Goal: Information Seeking & Learning: Learn about a topic

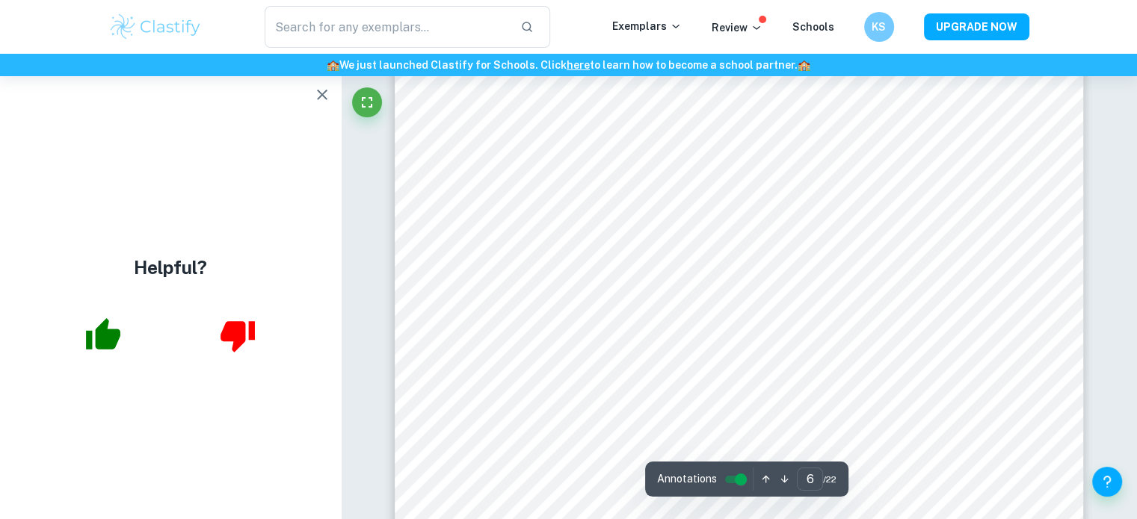
scroll to position [4758, 0]
click at [321, 89] on icon "button" at bounding box center [322, 95] width 18 height 18
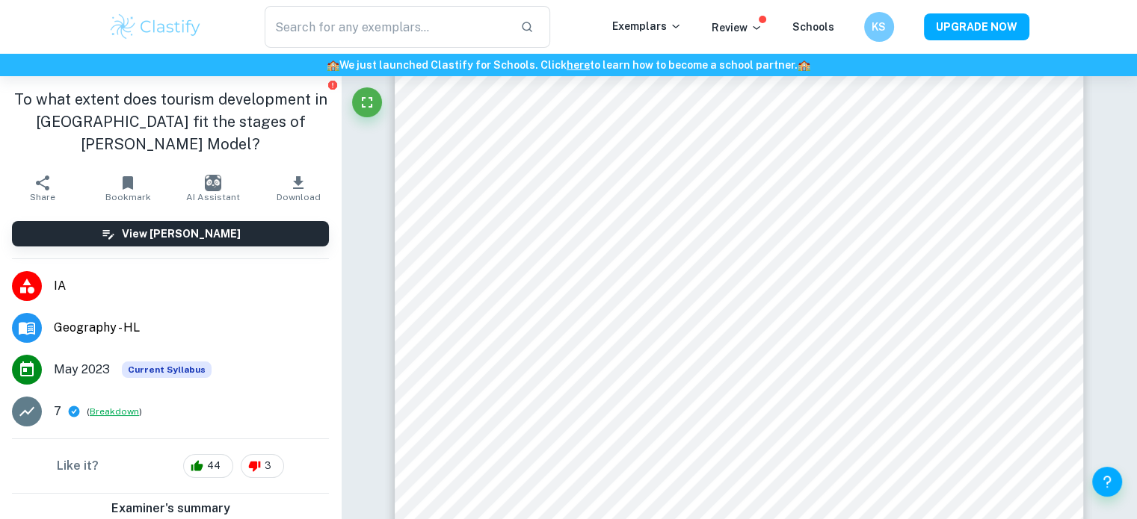
click at [116, 405] on button "Breakdown" at bounding box center [114, 411] width 49 height 13
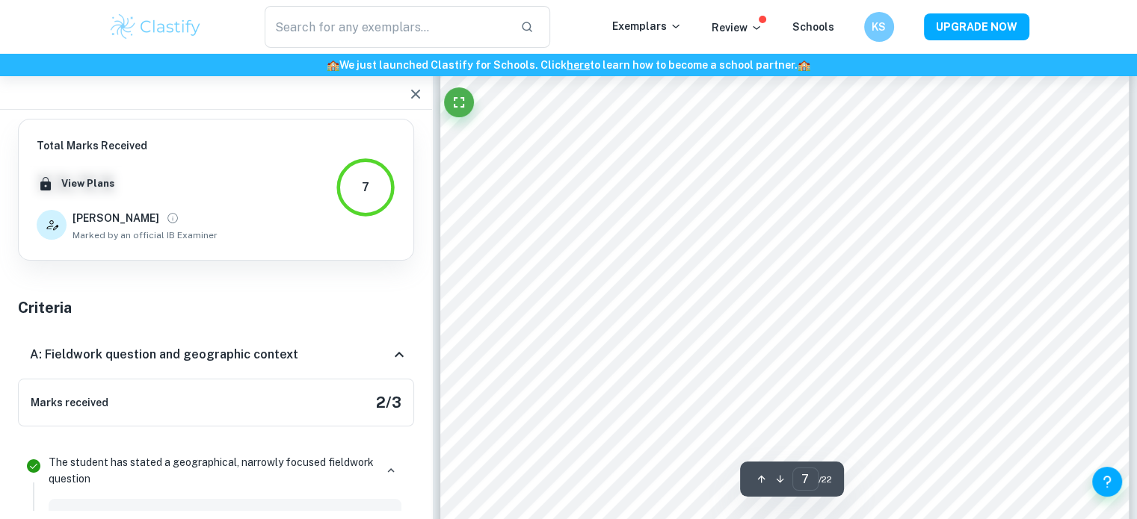
scroll to position [5663, 0]
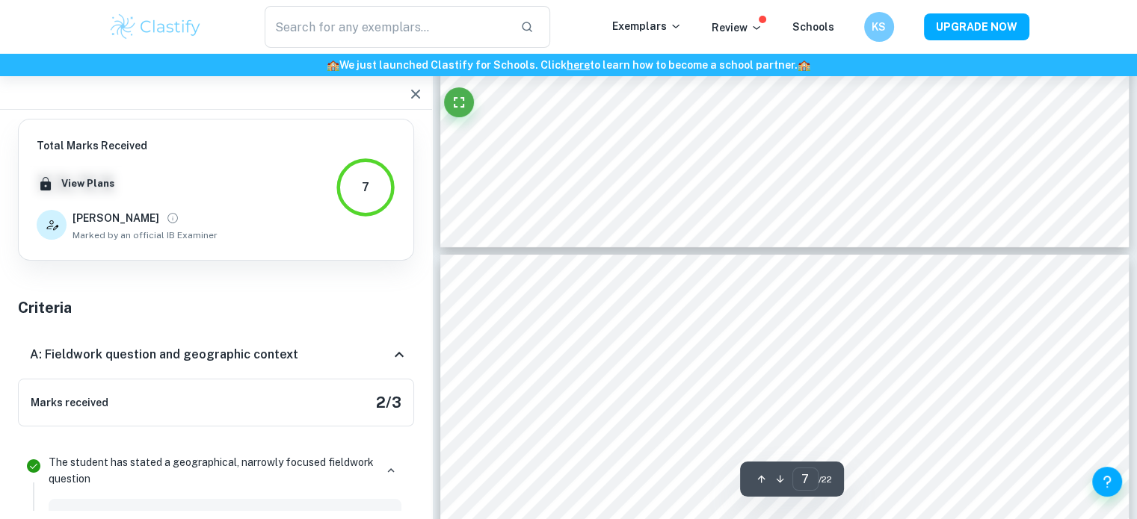
type input "6"
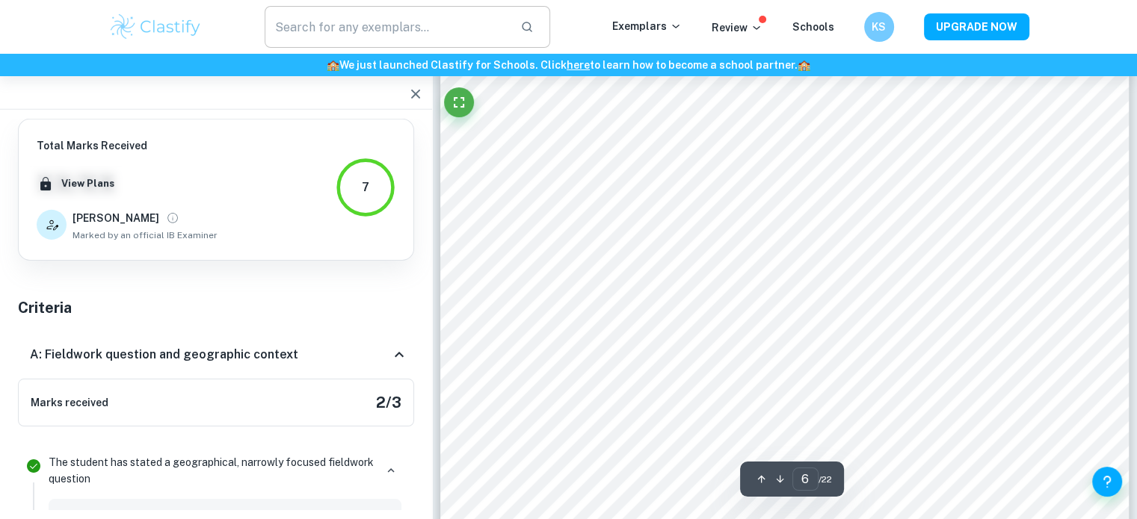
scroll to position [4750, 0]
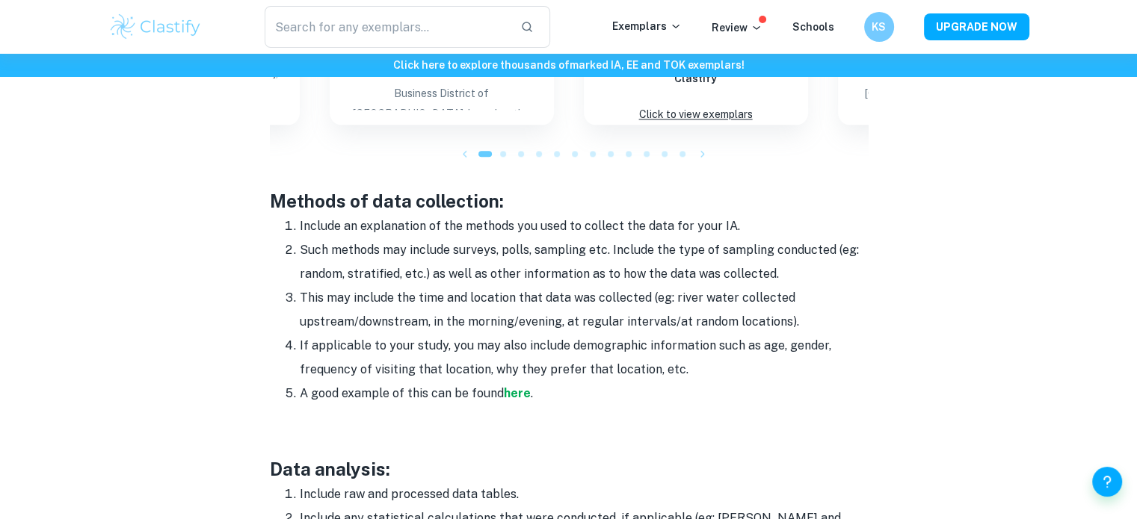
scroll to position [1816, 0]
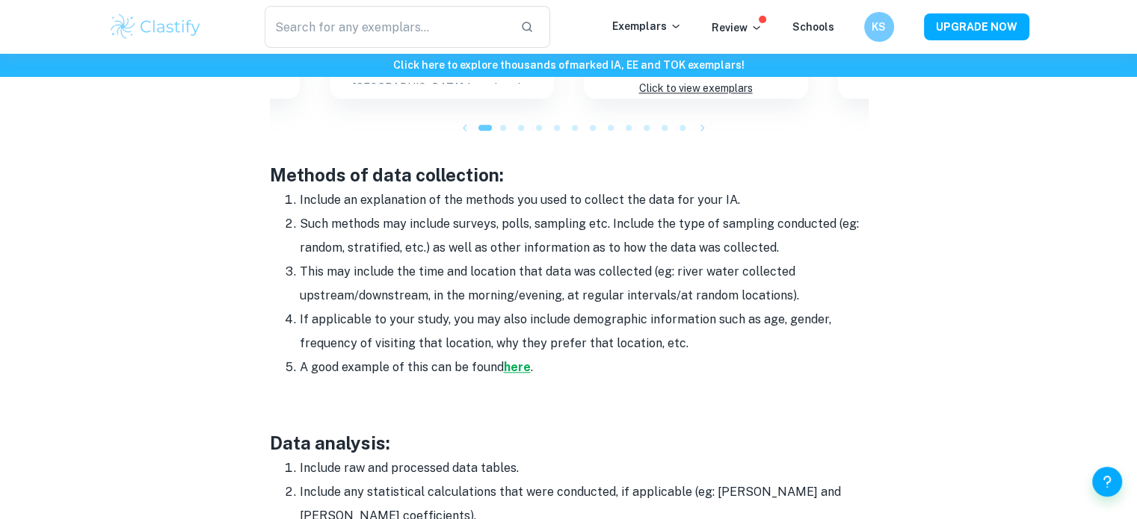
click at [517, 360] on strong "here" at bounding box center [517, 367] width 27 height 14
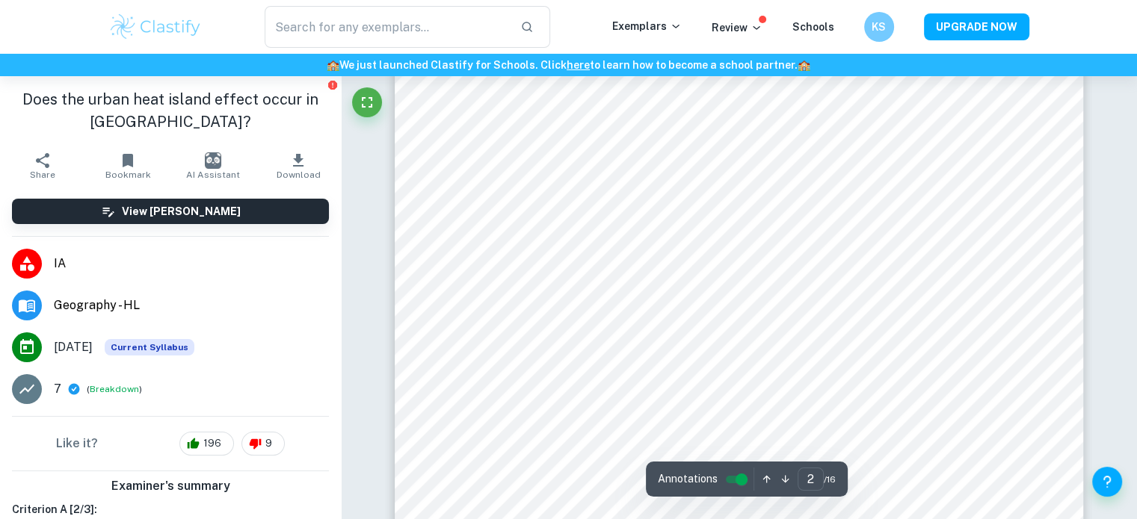
scroll to position [1180, 0]
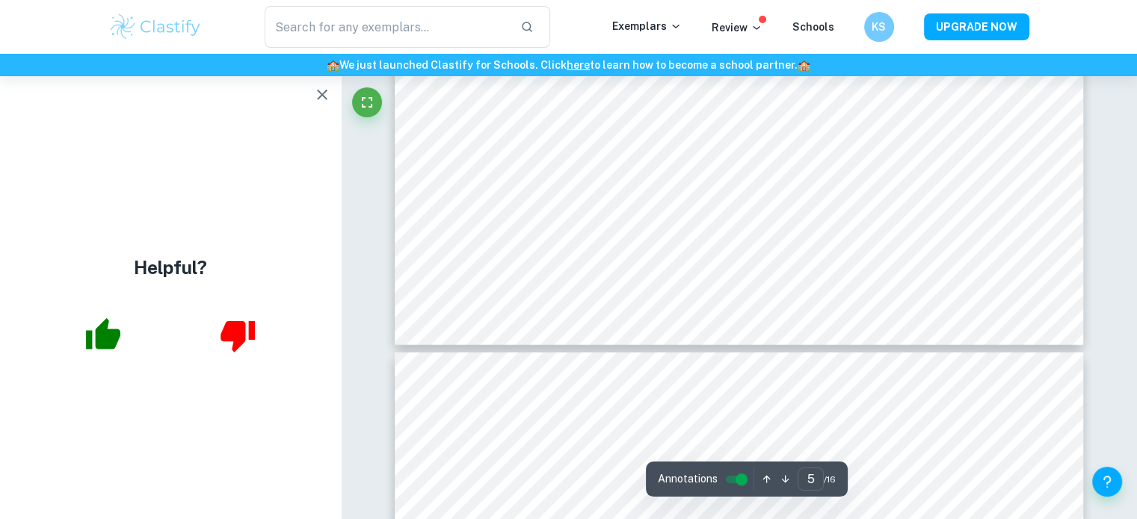
type input "6"
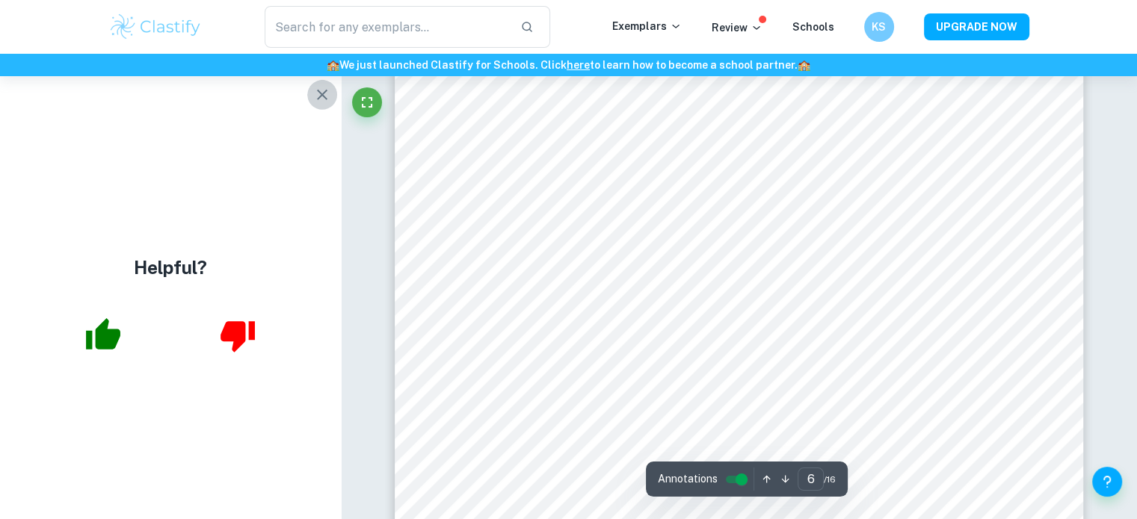
click at [319, 96] on icon "button" at bounding box center [322, 95] width 18 height 18
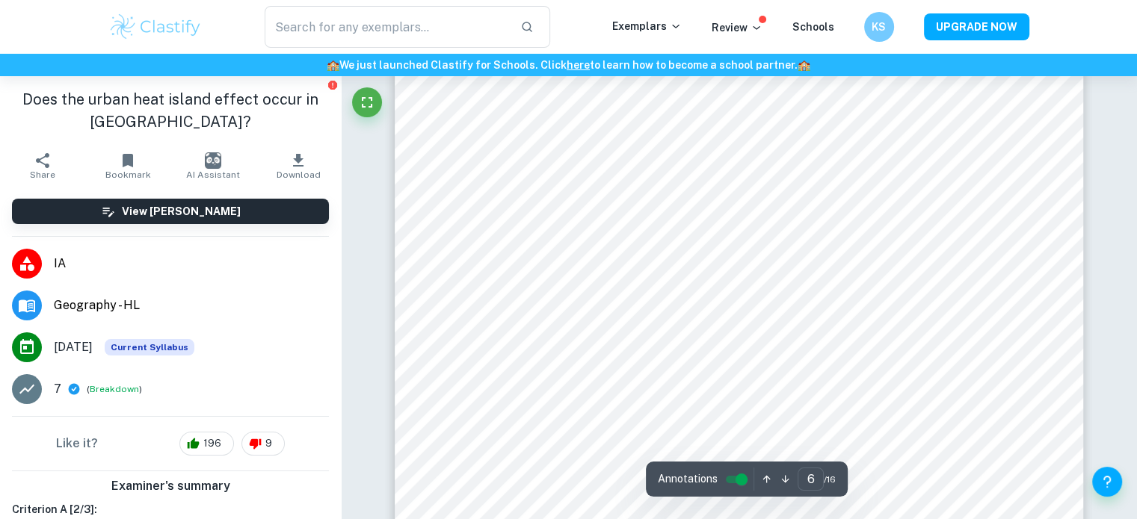
scroll to position [4790, 0]
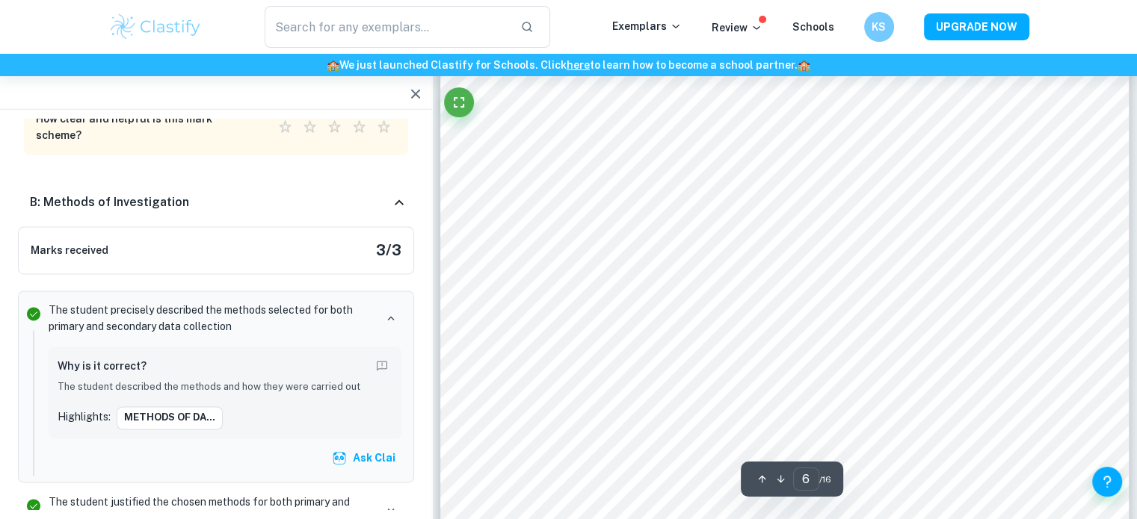
scroll to position [4542, 0]
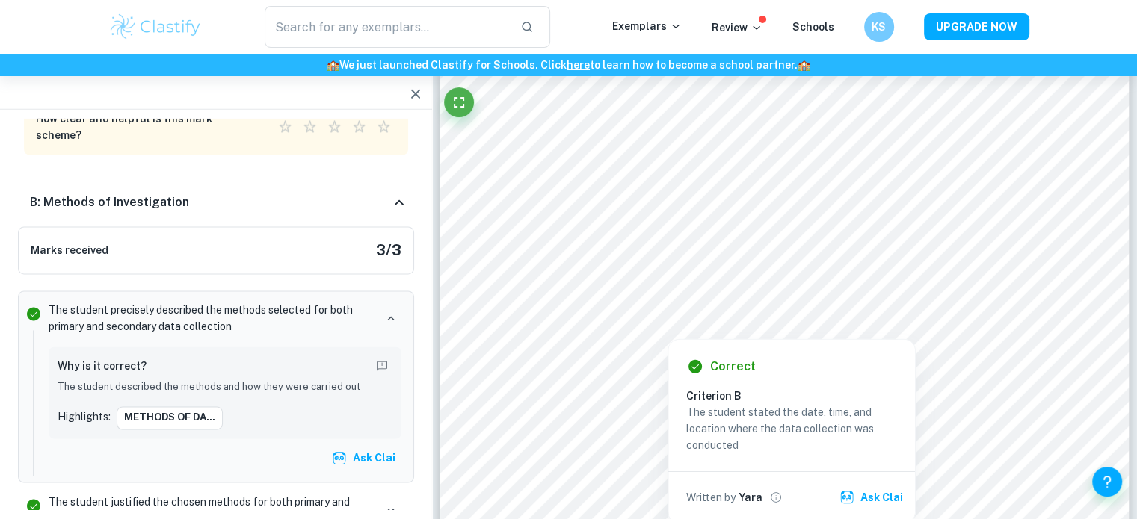
click at [580, 259] on div at bounding box center [805, 262] width 484 height 25
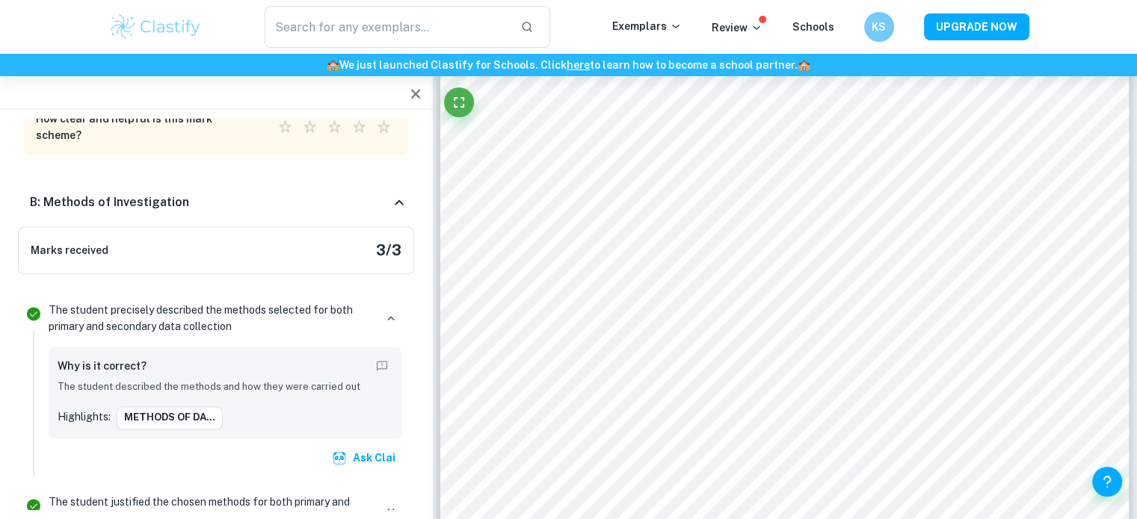
scroll to position [2679, 0]
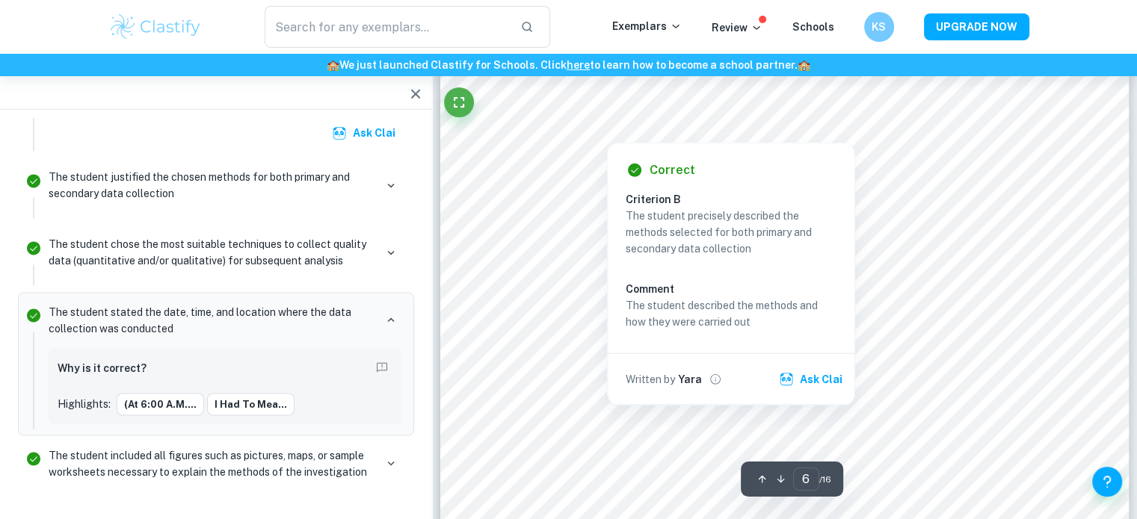
click at [613, 135] on div "Correct Criterion B The student precisely described the methods selected for bo…" at bounding box center [731, 270] width 248 height 270
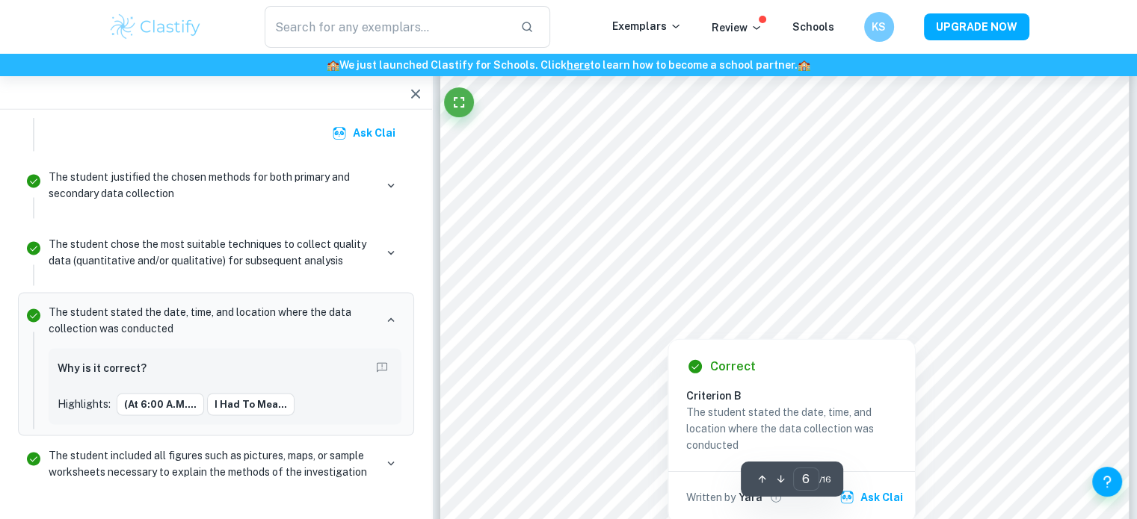
click at [598, 259] on div at bounding box center [805, 262] width 484 height 25
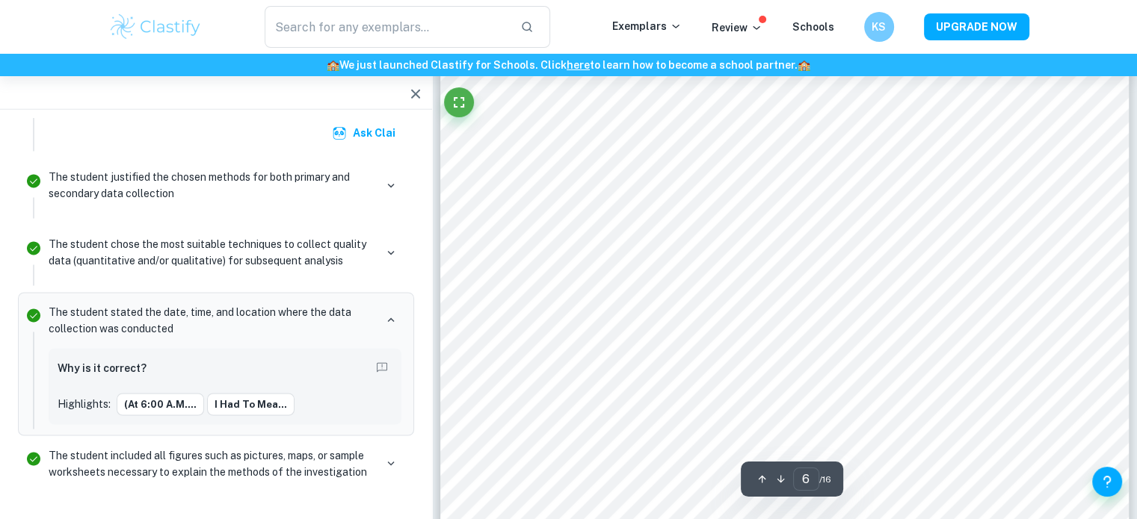
scroll to position [4601, 0]
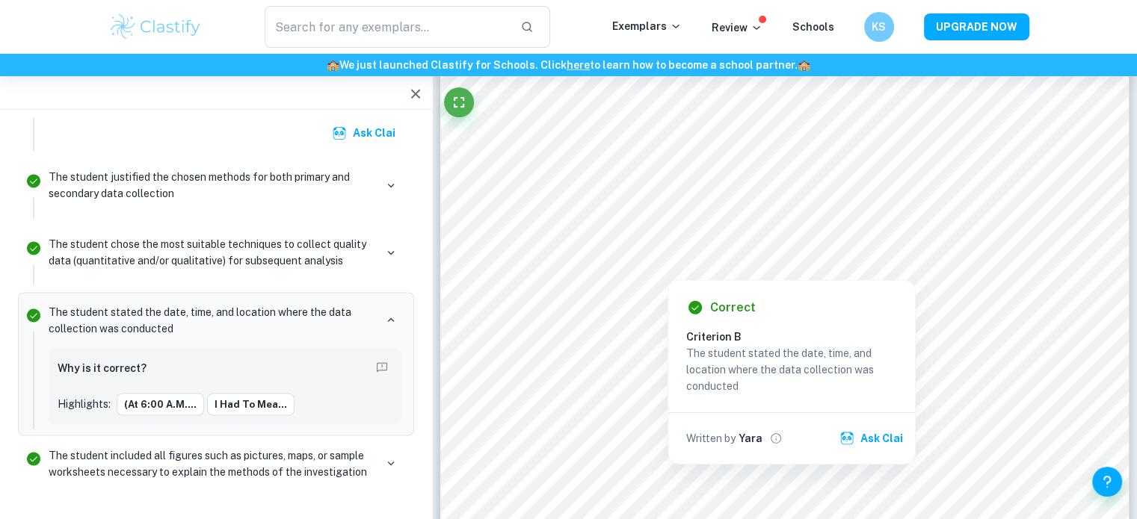
click at [776, 220] on div at bounding box center [784, 222] width 526 height 33
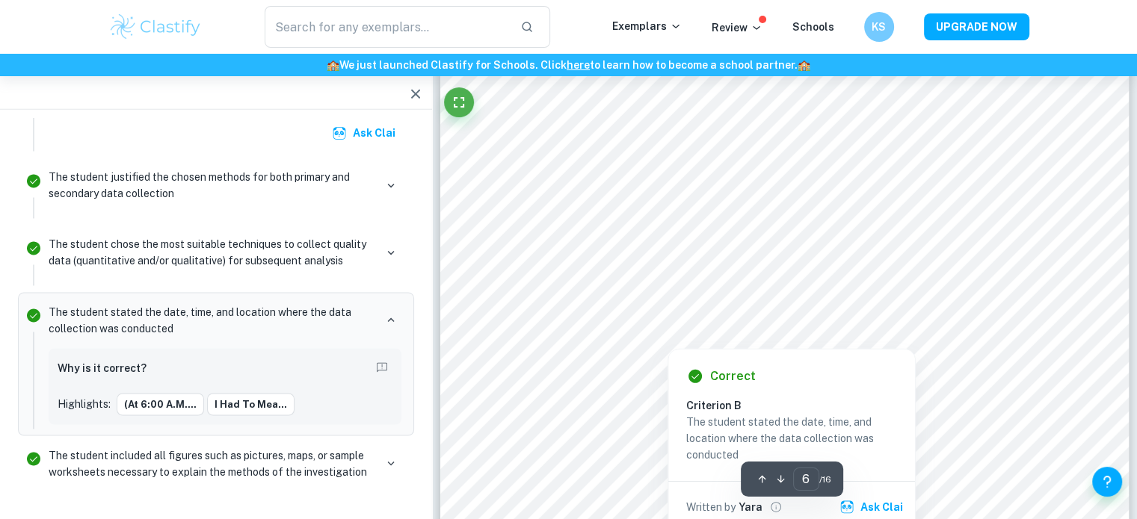
scroll to position [4530, 0]
